Goal: Task Accomplishment & Management: Use online tool/utility

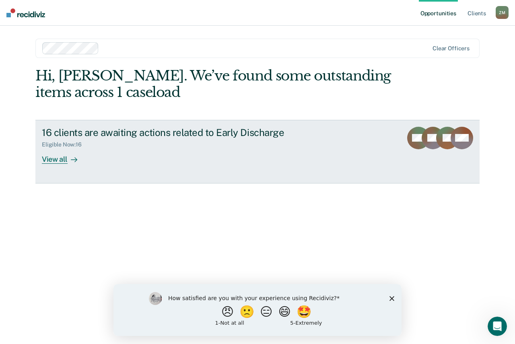
click at [65, 154] on div "View all" at bounding box center [64, 156] width 45 height 16
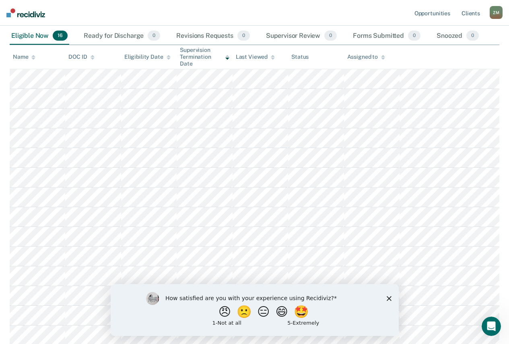
scroll to position [185, 0]
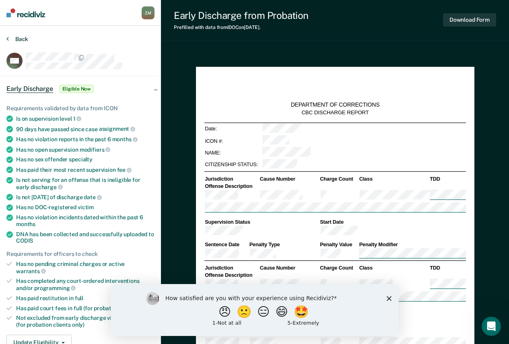
type textarea "x"
click at [23, 41] on button "Back" at bounding box center [17, 38] width 22 height 7
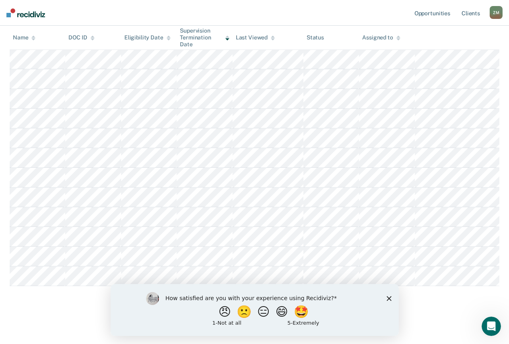
drag, startPoint x: 391, startPoint y: 298, endPoint x: 486, endPoint y: 573, distance: 290.8
click at [391, 298] on icon "Close survey" at bounding box center [389, 298] width 5 height 5
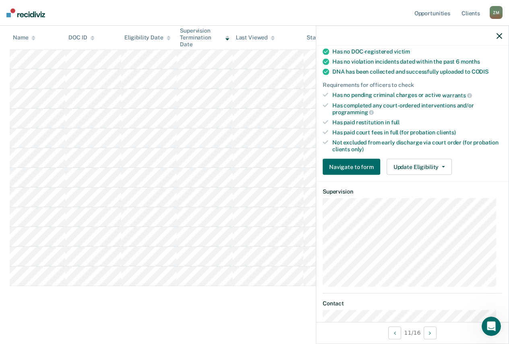
scroll to position [161, 0]
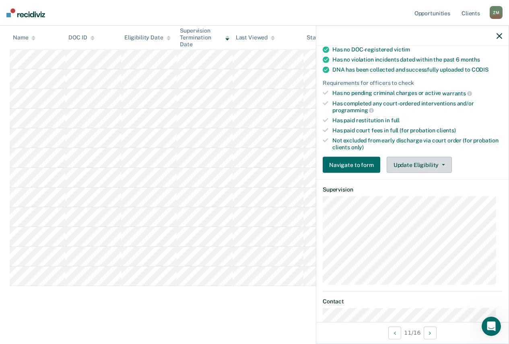
click at [414, 165] on button "Update Eligibility" at bounding box center [419, 165] width 65 height 16
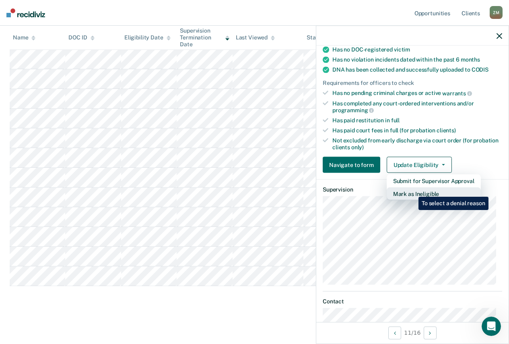
click at [413, 191] on button "Mark as Ineligible" at bounding box center [434, 194] width 94 height 13
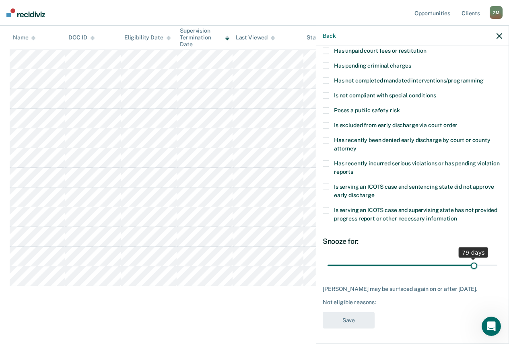
scroll to position [66, 0]
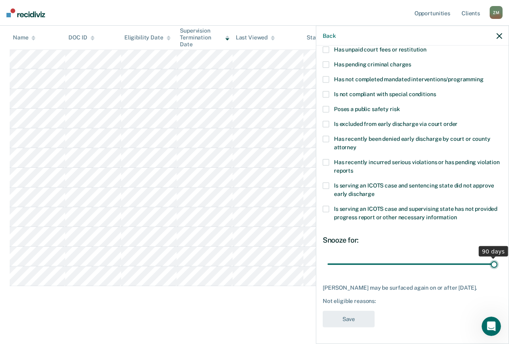
drag, startPoint x: 379, startPoint y: 259, endPoint x: 497, endPoint y: 262, distance: 118.0
type input "90"
click at [497, 262] on input "range" at bounding box center [413, 264] width 170 height 14
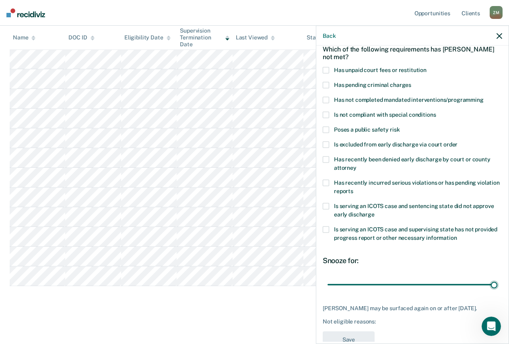
scroll to position [26, 0]
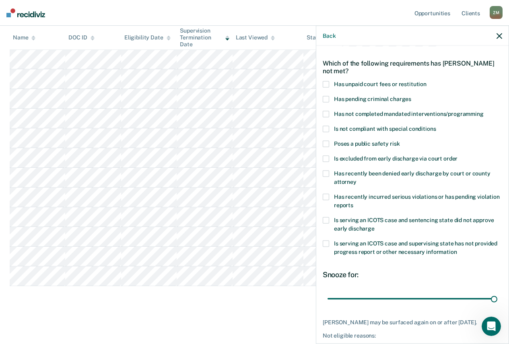
click at [323, 114] on div "MB Which of the following requirements has [PERSON_NAME] not met? Has unpaid co…" at bounding box center [413, 194] width 193 height 296
click at [327, 113] on span at bounding box center [326, 114] width 6 height 6
click at [323, 159] on div "MB Which of the following requirements has [PERSON_NAME] not met? Has unpaid co…" at bounding box center [413, 194] width 193 height 296
click at [324, 157] on span at bounding box center [326, 159] width 6 height 6
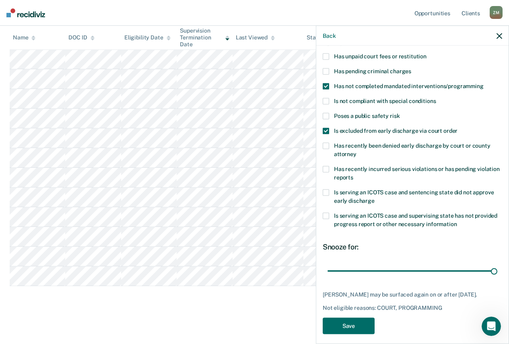
scroll to position [66, 0]
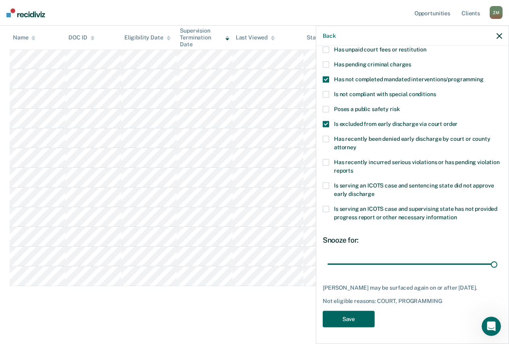
click at [361, 319] on button "Save" at bounding box center [349, 319] width 52 height 17
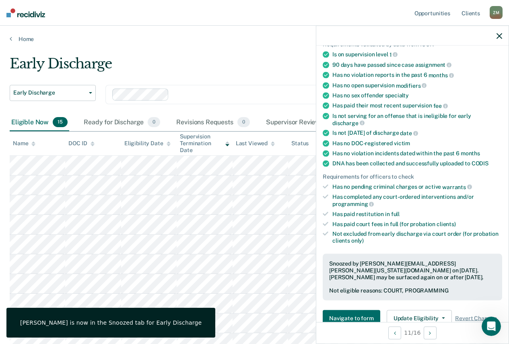
click at [501, 35] on icon "button" at bounding box center [500, 36] width 6 height 6
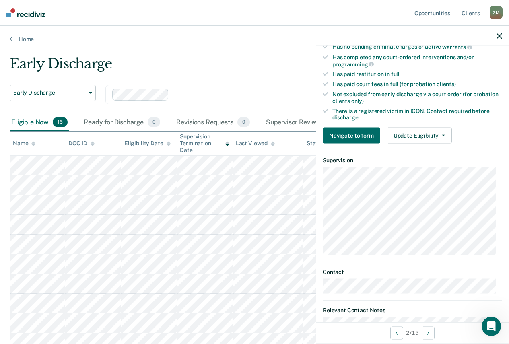
scroll to position [161, 0]
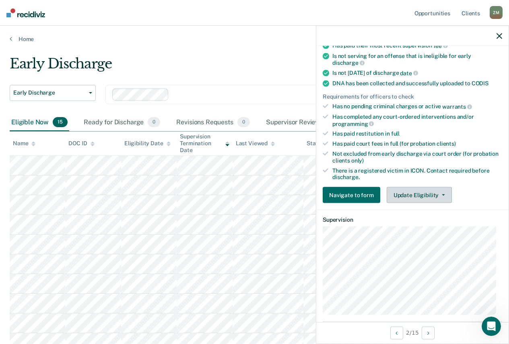
click at [416, 196] on button "Update Eligibility" at bounding box center [419, 195] width 65 height 16
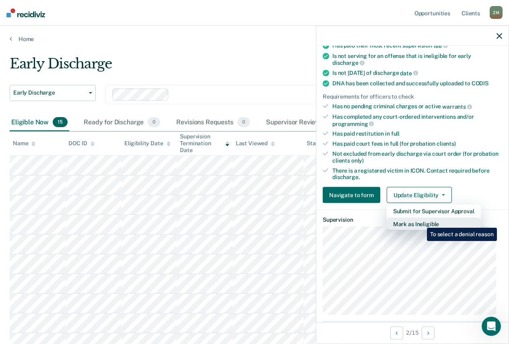
click at [421, 222] on button "Mark as Ineligible" at bounding box center [434, 224] width 94 height 13
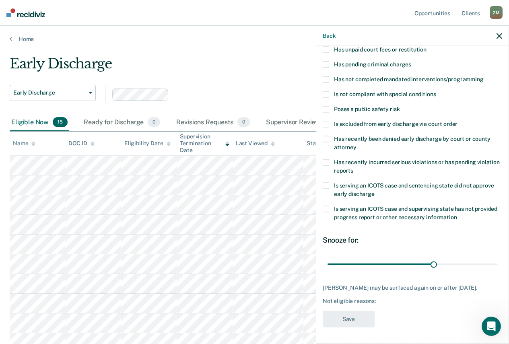
click at [500, 37] on icon "button" at bounding box center [500, 36] width 6 height 6
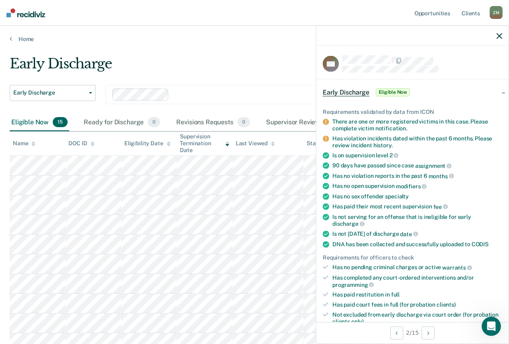
scroll to position [201, 0]
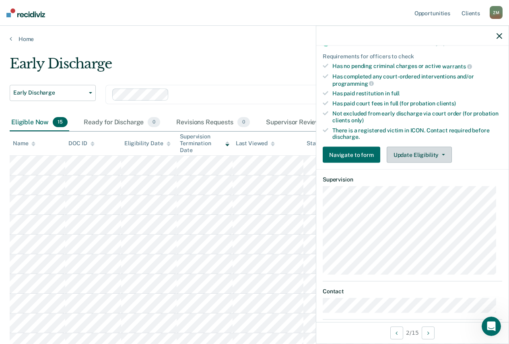
click at [402, 148] on button "Update Eligibility" at bounding box center [419, 155] width 65 height 16
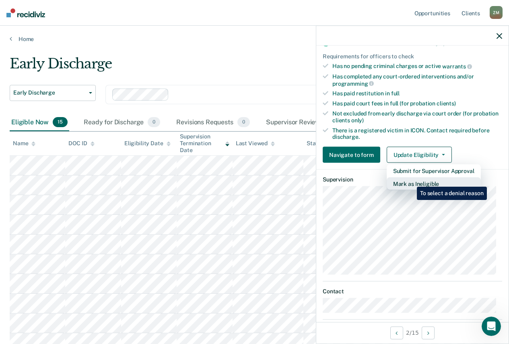
click at [411, 181] on button "Mark as Ineligible" at bounding box center [434, 184] width 94 height 13
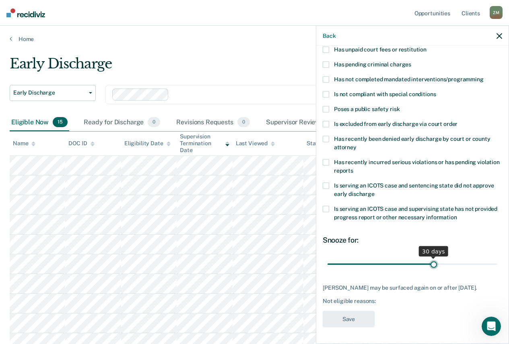
click at [428, 257] on input "range" at bounding box center [413, 264] width 170 height 14
click at [363, 308] on div "ME Which of the following requirements has [PERSON_NAME] not met? Has unpaid co…" at bounding box center [413, 164] width 180 height 338
click at [361, 311] on div "ME Which of the following requirements has [PERSON_NAME] not met? Has unpaid co…" at bounding box center [413, 164] width 180 height 338
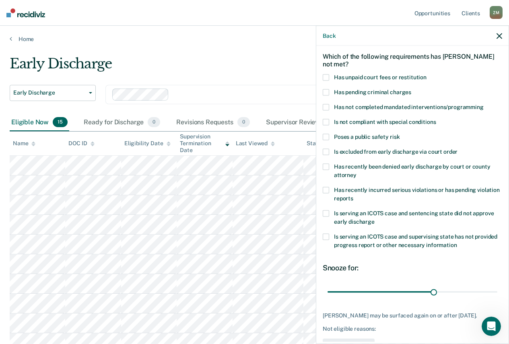
scroll to position [0, 0]
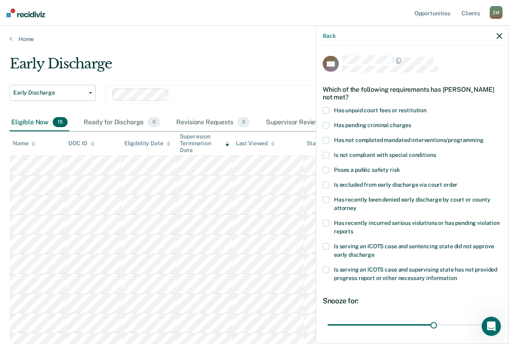
click at [326, 108] on span at bounding box center [326, 111] width 6 height 6
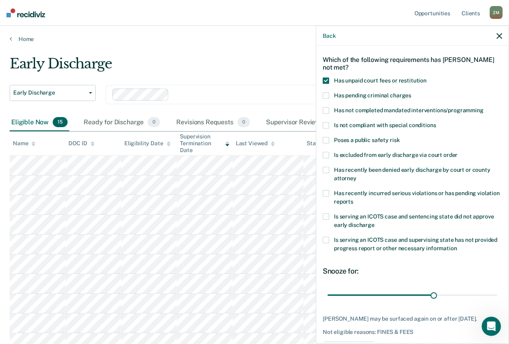
scroll to position [66, 0]
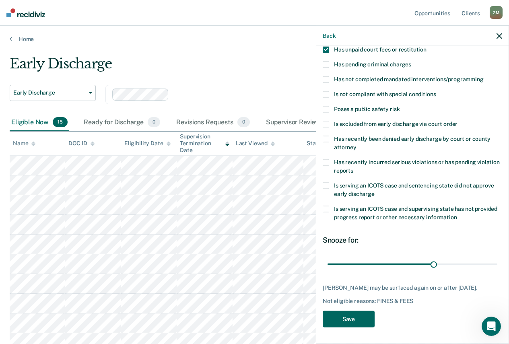
click at [369, 318] on button "Save" at bounding box center [349, 319] width 52 height 17
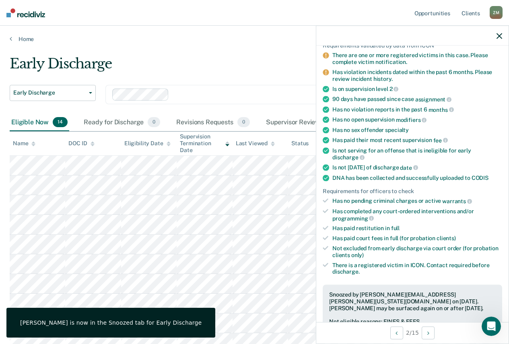
click at [269, 60] on div "Early Discharge" at bounding box center [239, 67] width 459 height 23
click at [505, 35] on div at bounding box center [413, 36] width 193 height 20
click at [501, 36] on icon "button" at bounding box center [500, 36] width 6 height 6
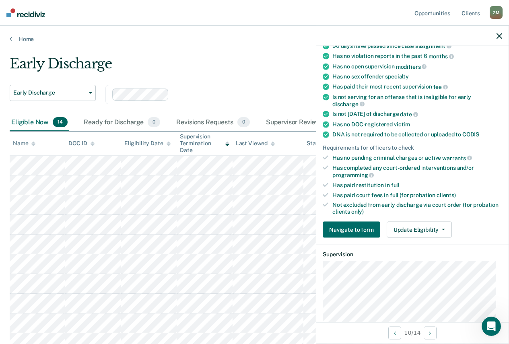
scroll to position [161, 0]
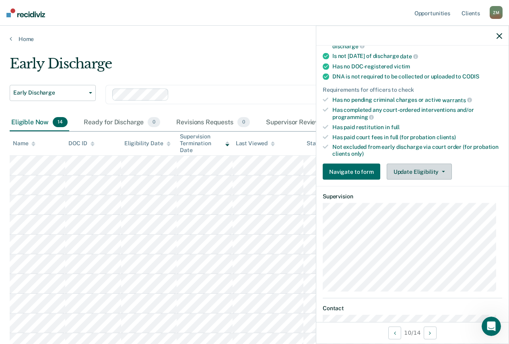
click at [408, 176] on button "Update Eligibility" at bounding box center [419, 172] width 65 height 16
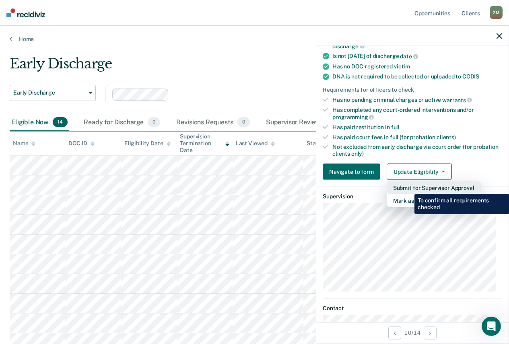
click at [409, 188] on button "Submit for Supervisor Approval" at bounding box center [434, 188] width 94 height 13
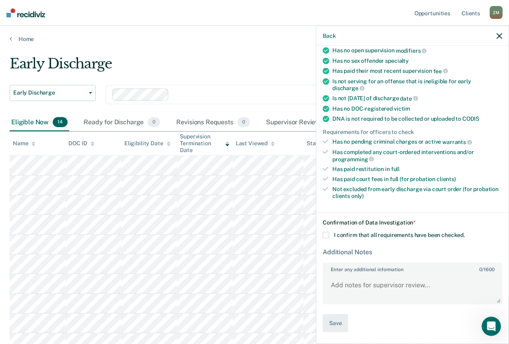
scroll to position [118, 0]
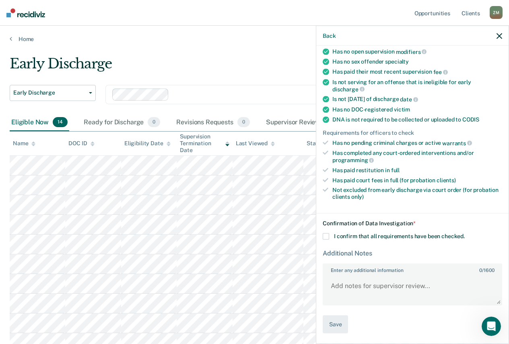
click at [325, 234] on span at bounding box center [326, 236] width 6 height 6
click at [465, 233] on input "I confirm that all requirements have been checked." at bounding box center [465, 233] width 0 height 0
click at [330, 318] on button "Save" at bounding box center [335, 324] width 25 height 18
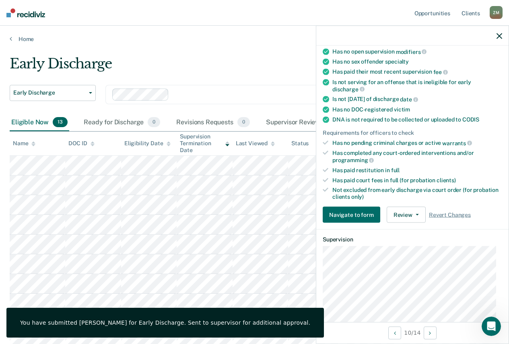
click at [500, 32] on div at bounding box center [413, 36] width 193 height 20
click at [500, 37] on icon "button" at bounding box center [500, 36] width 6 height 6
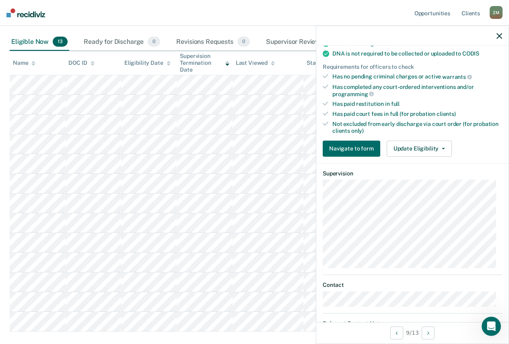
scroll to position [201, 0]
click at [343, 153] on button "Navigate to form" at bounding box center [352, 148] width 58 height 16
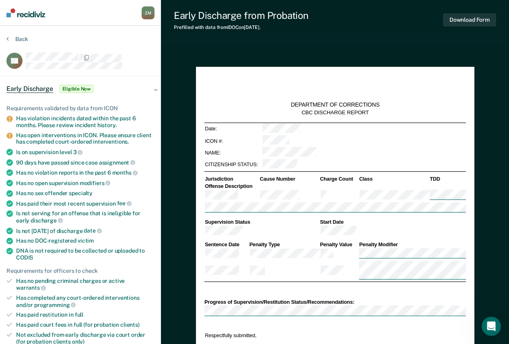
click at [4, 38] on section "Back NL Early Discharge Eligible Now Requirements validated by data from ICON H…" at bounding box center [80, 320] width 161 height 589
type textarea "x"
click at [13, 39] on button "Back" at bounding box center [17, 38] width 22 height 7
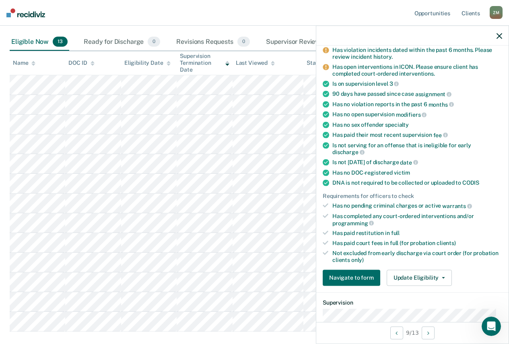
scroll to position [242, 0]
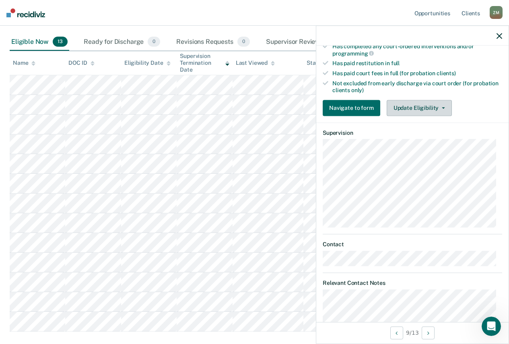
click at [412, 104] on button "Update Eligibility" at bounding box center [419, 108] width 65 height 16
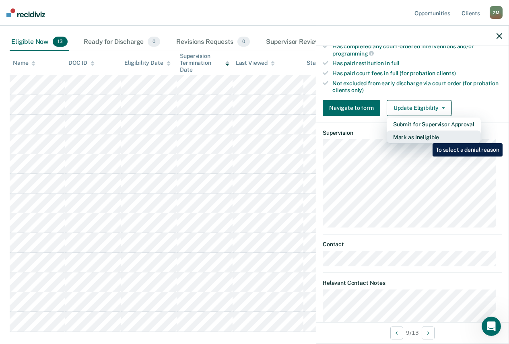
click at [427, 137] on button "Mark as Ineligible" at bounding box center [434, 136] width 94 height 13
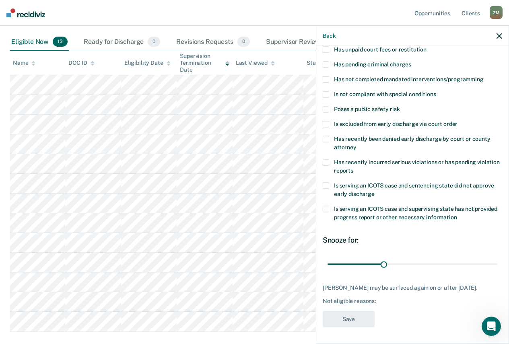
click at [329, 77] on span at bounding box center [326, 80] width 6 height 6
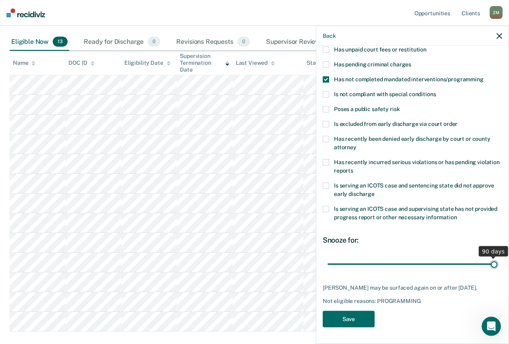
drag, startPoint x: 382, startPoint y: 259, endPoint x: 554, endPoint y: 252, distance: 172.1
click at [498, 257] on input "range" at bounding box center [413, 264] width 170 height 14
drag, startPoint x: 489, startPoint y: 260, endPoint x: 381, endPoint y: 263, distance: 108.0
click at [381, 263] on input "range" at bounding box center [413, 264] width 170 height 14
type input "30"
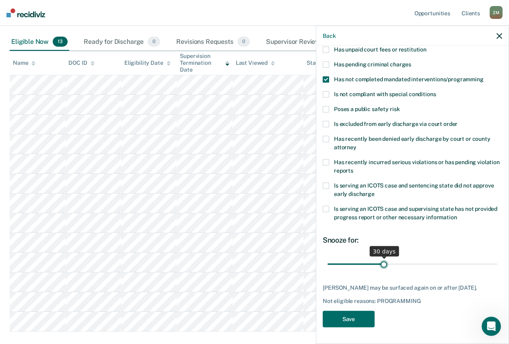
click at [382, 261] on input "range" at bounding box center [413, 264] width 170 height 14
click at [362, 317] on button "Save" at bounding box center [349, 319] width 52 height 17
